Goal: Information Seeking & Learning: Learn about a topic

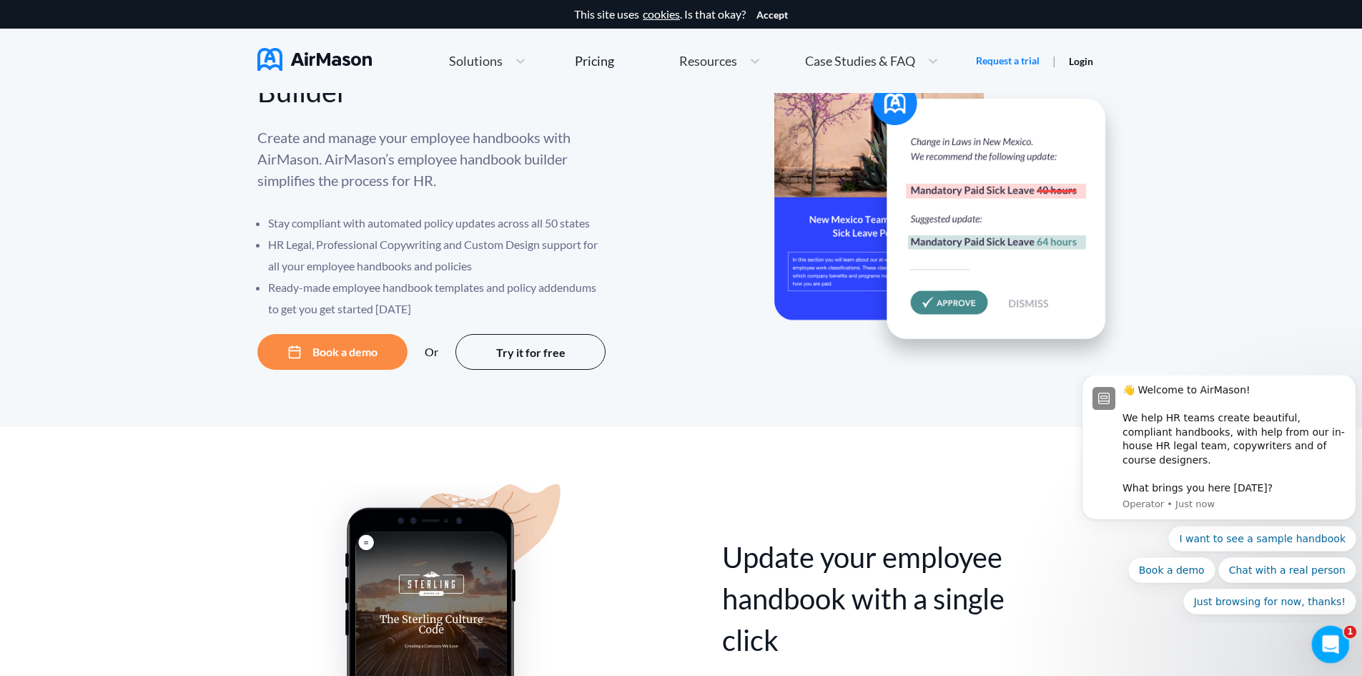
click at [1324, 656] on div "Open Intercom Messenger" at bounding box center [1328, 642] width 47 height 47
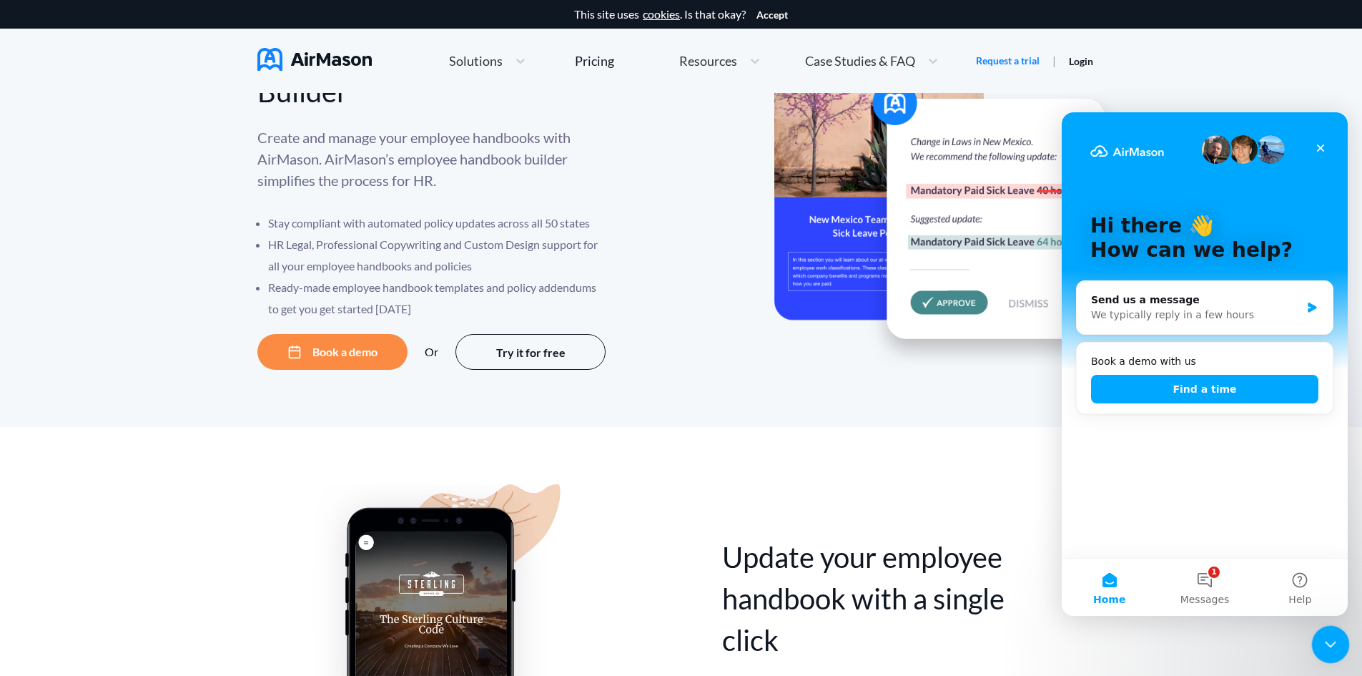
click at [1325, 649] on icon "Close Intercom Messenger" at bounding box center [1328, 642] width 17 height 17
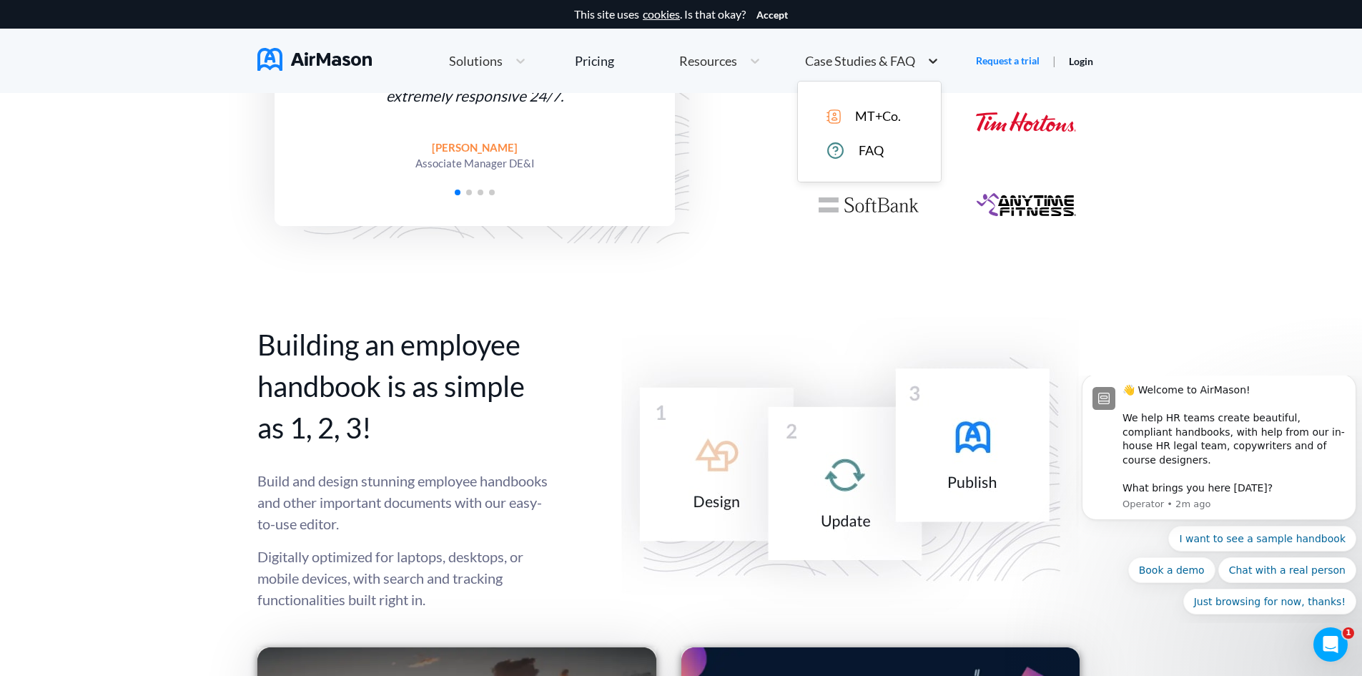
scroll to position [879, 0]
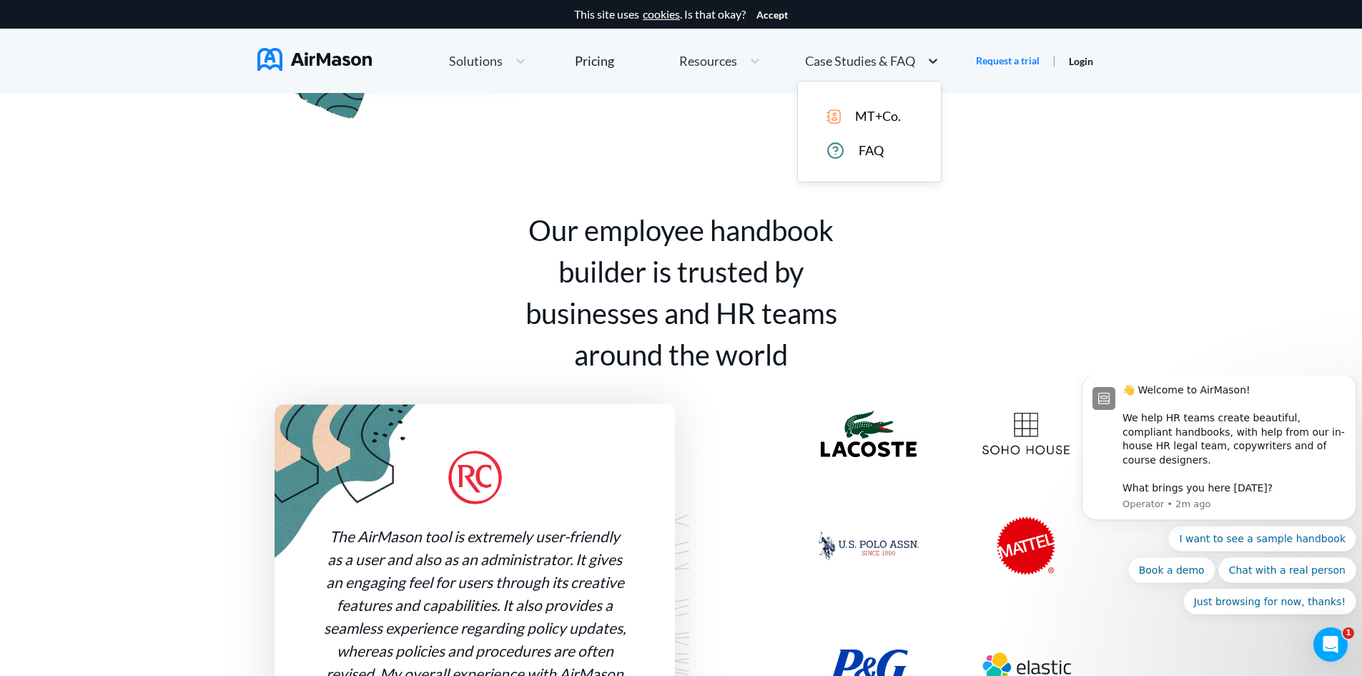
click at [928, 67] on icon at bounding box center [933, 61] width 14 height 14
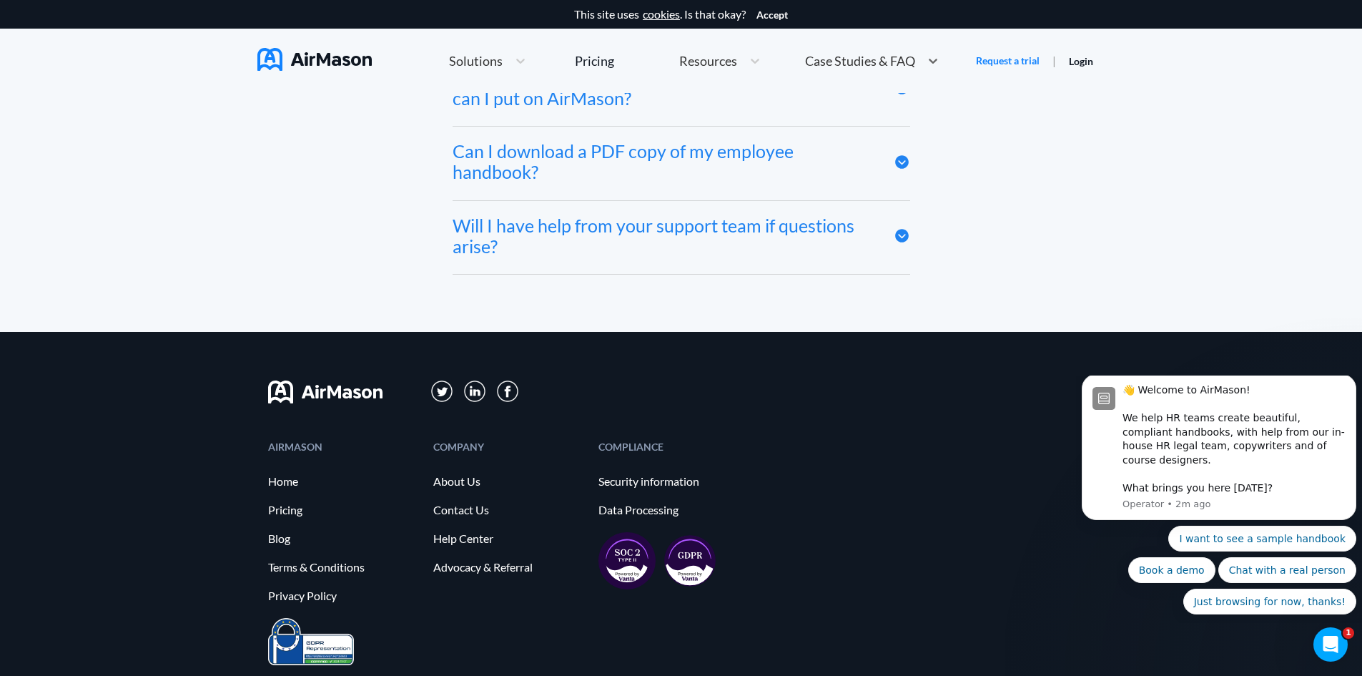
scroll to position [7929, 0]
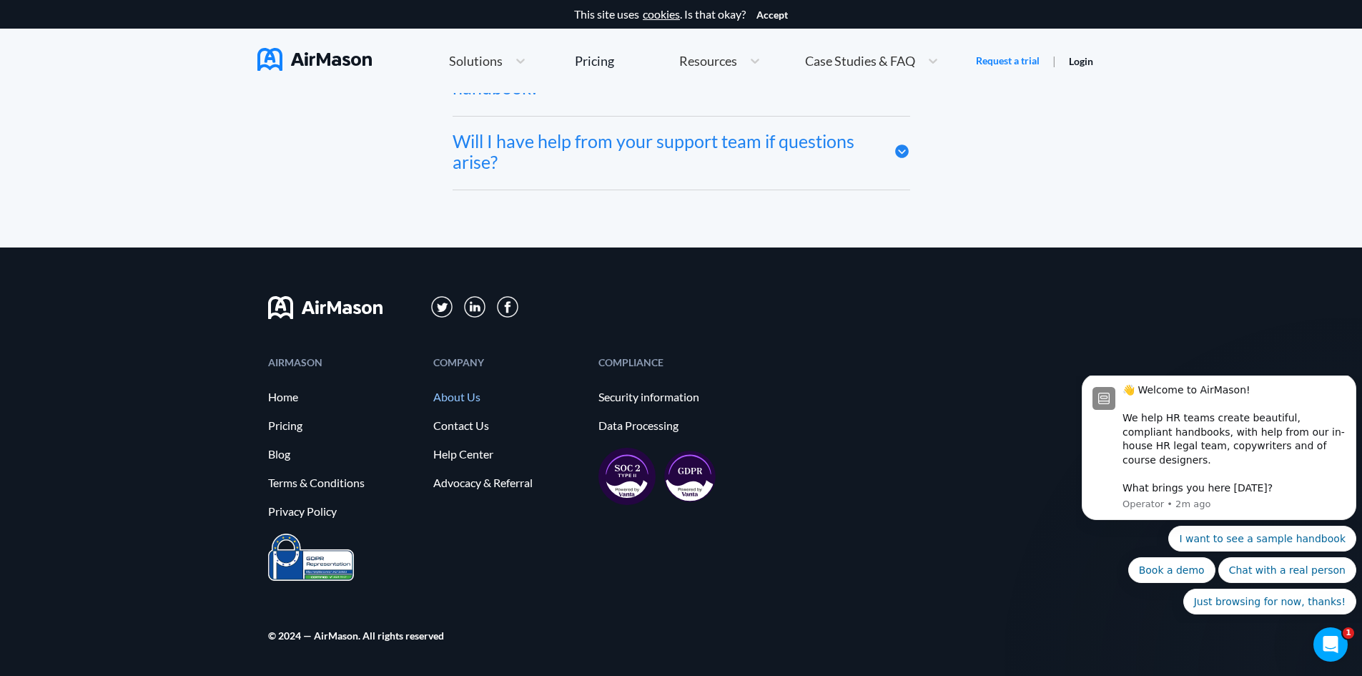
click at [451, 397] on link "About Us" at bounding box center [508, 396] width 151 height 13
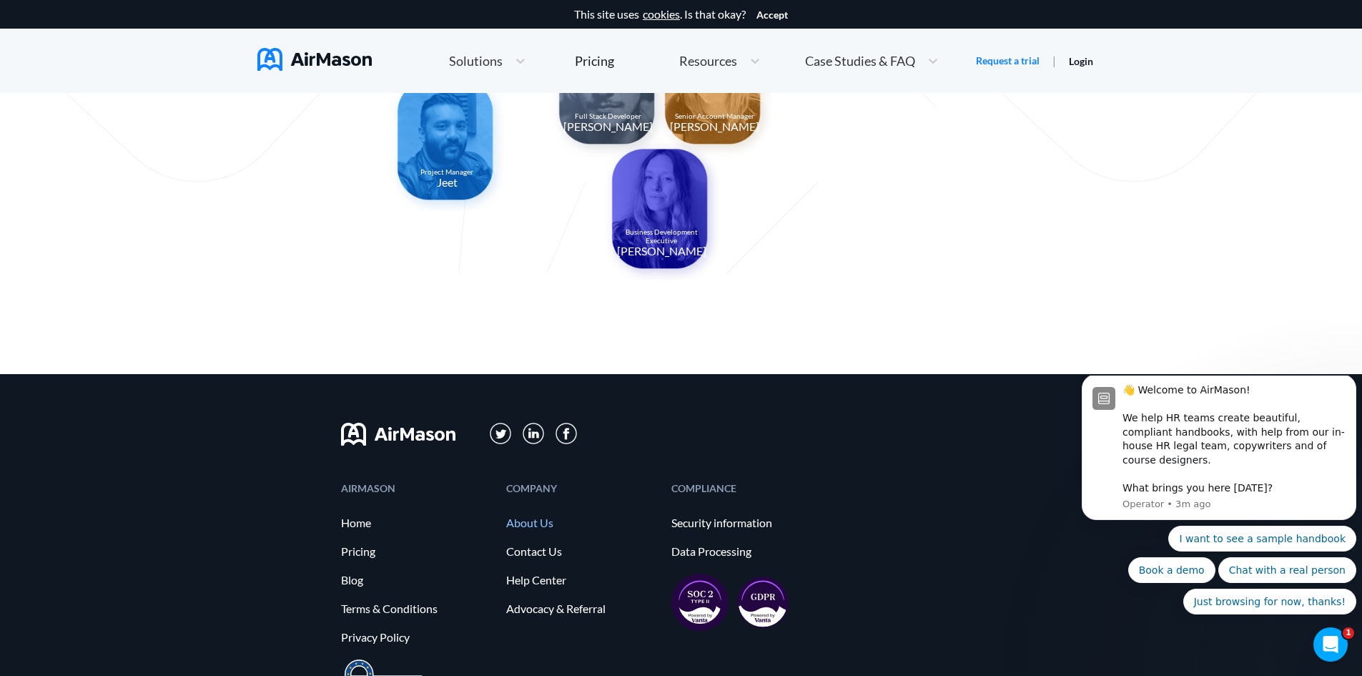
scroll to position [1480, 0]
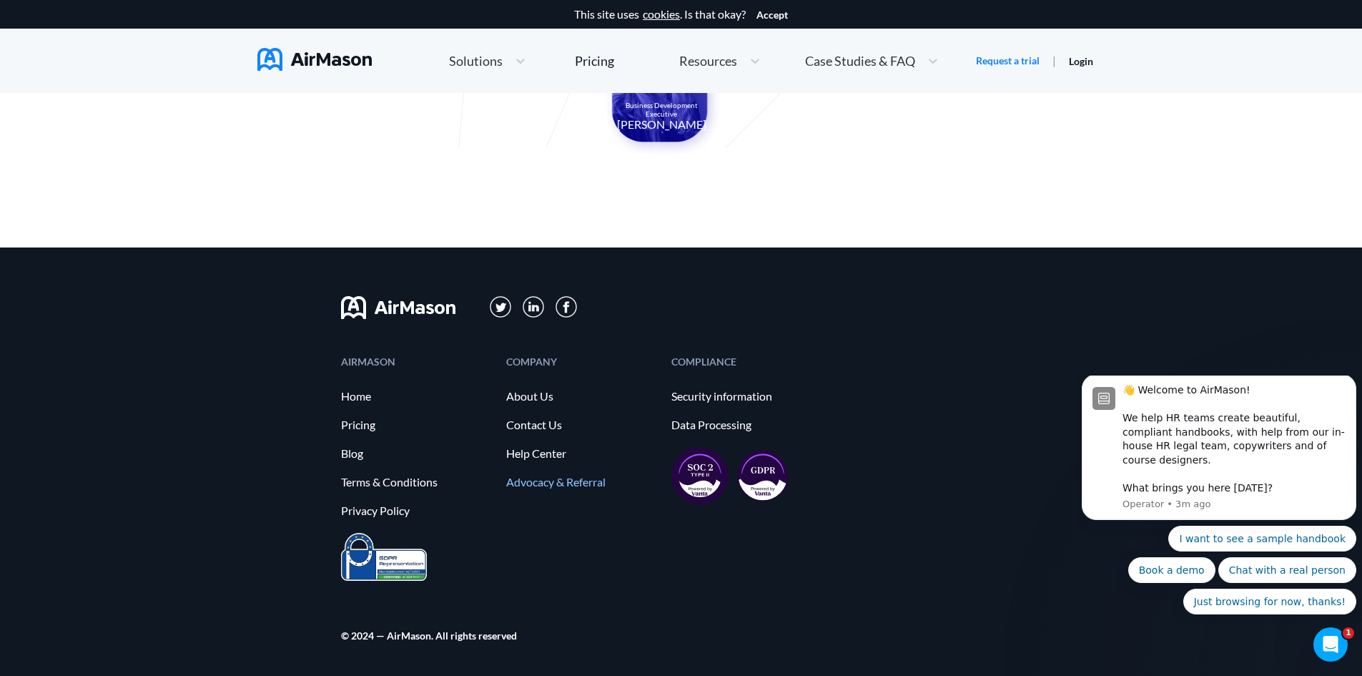
click at [582, 479] on link "Advocacy & Referral" at bounding box center [581, 482] width 151 height 13
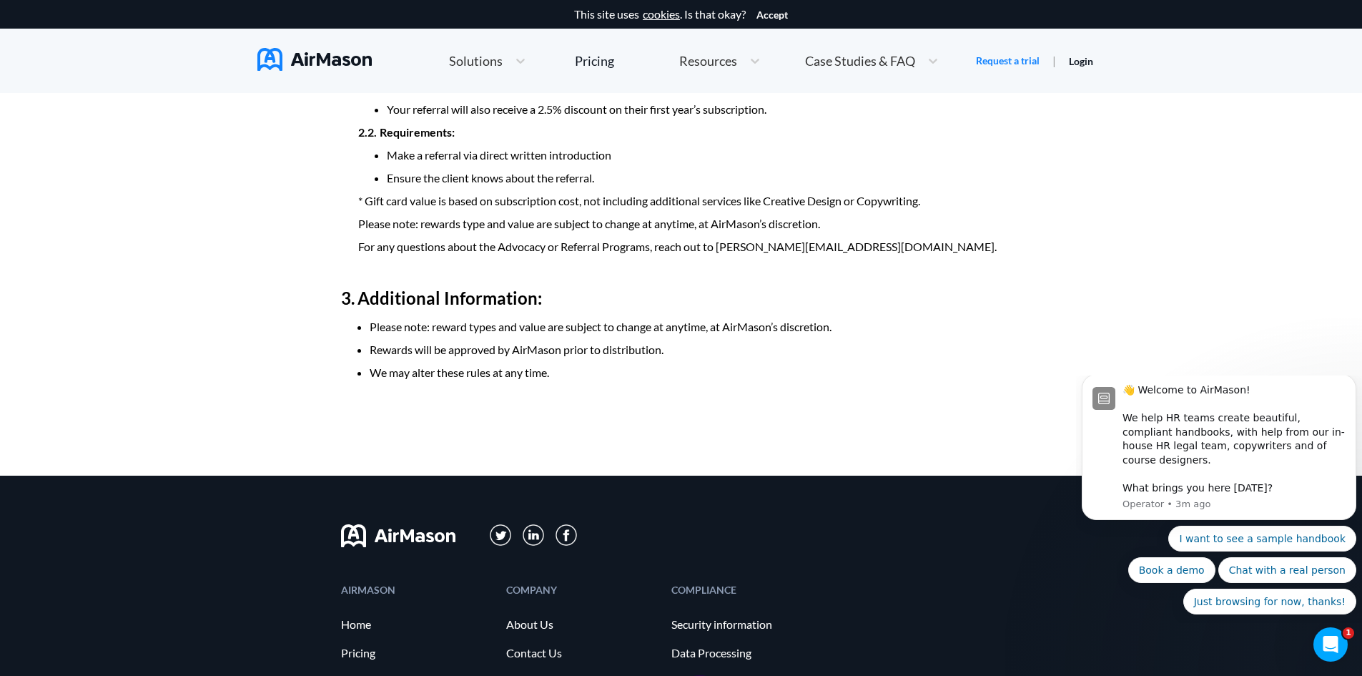
scroll to position [953, 0]
